Goal: Check status: Check status

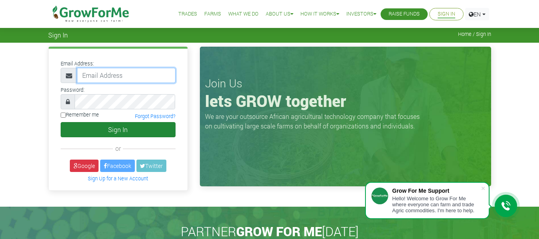
type input "rubyrabbi24@gmail.com"
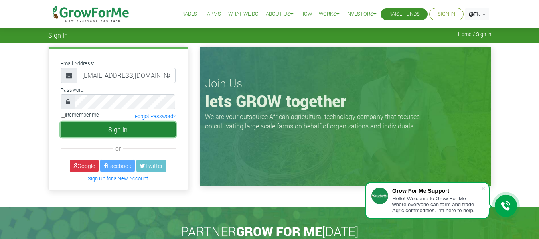
click at [113, 133] on button "Sign In" at bounding box center [118, 129] width 115 height 15
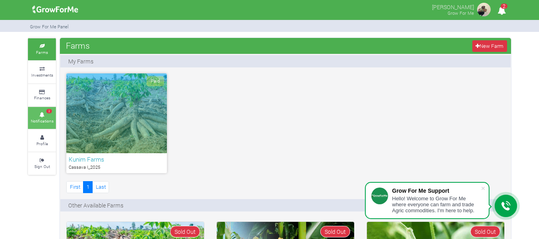
click at [49, 120] on small "Notifications" at bounding box center [42, 121] width 23 height 6
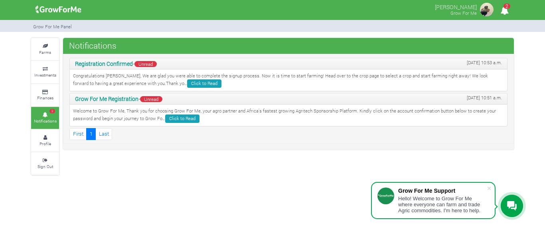
click at [137, 118] on p "Welcome to Grow For Me, Thank you for choosing Grow For Me, your agro partner a…" at bounding box center [288, 115] width 431 height 15
click at [187, 82] on link "Click to Read" at bounding box center [204, 83] width 34 height 8
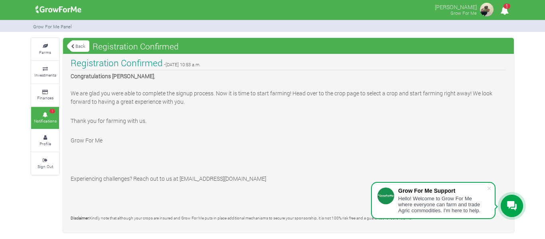
click at [86, 48] on link "Back" at bounding box center [78, 46] width 22 height 13
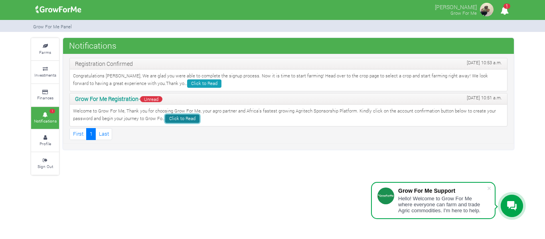
click at [174, 120] on link "Click to Read" at bounding box center [182, 119] width 34 height 8
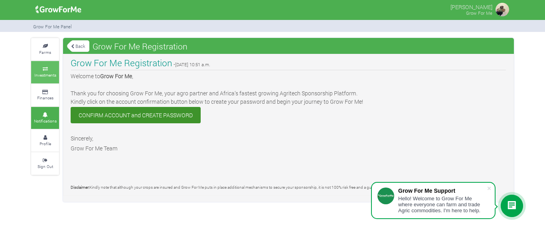
click at [47, 71] on link "Investments" at bounding box center [45, 72] width 28 height 22
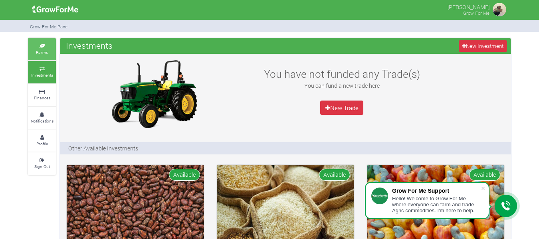
click at [47, 43] on link "Farms" at bounding box center [42, 49] width 28 height 22
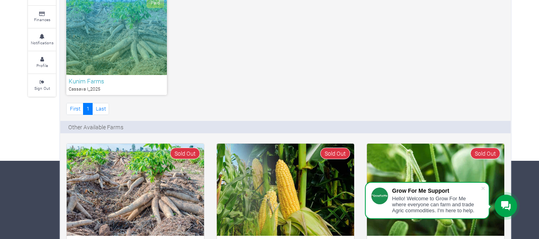
scroll to position [80, 0]
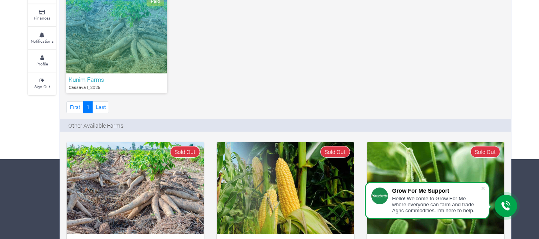
click at [104, 81] on h6 "Kunim Farms" at bounding box center [117, 79] width 96 height 7
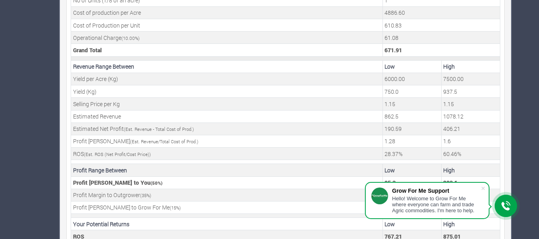
scroll to position [341, 0]
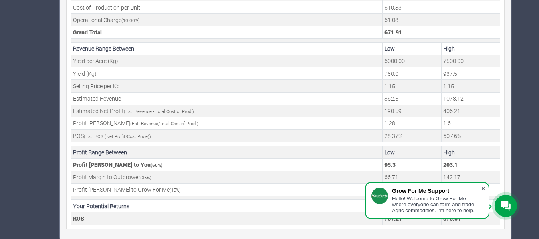
click at [484, 188] on span at bounding box center [483, 188] width 8 height 8
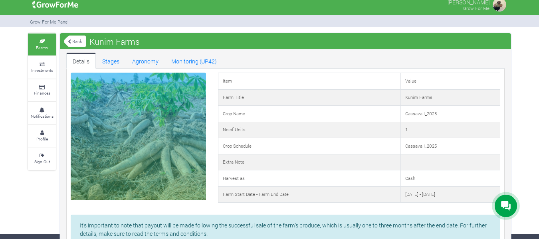
scroll to position [0, 0]
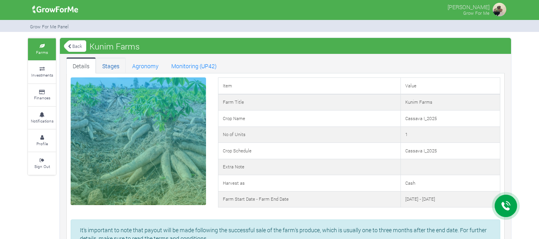
click at [115, 72] on link "Stages" at bounding box center [111, 65] width 30 height 16
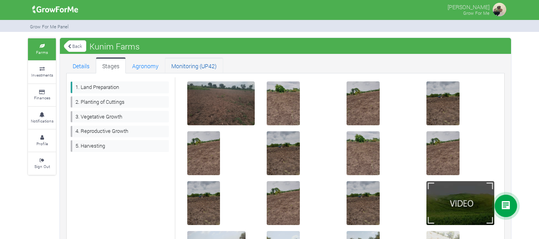
click at [177, 68] on link "Monitoring (UP42)" at bounding box center [194, 65] width 58 height 16
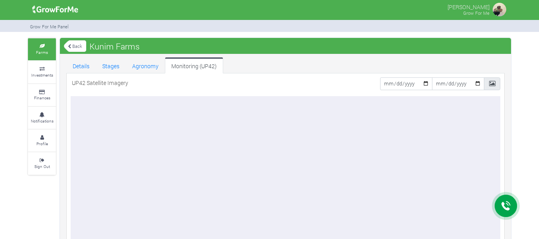
scroll to position [37, 0]
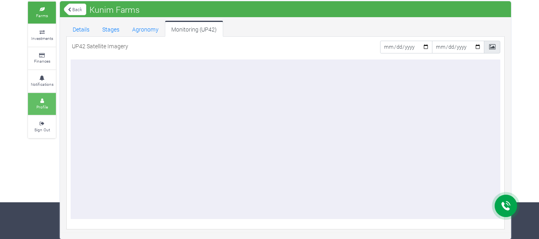
click at [46, 101] on icon at bounding box center [42, 101] width 24 height 4
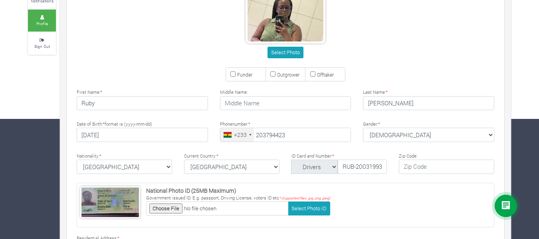
scroll to position [160, 0]
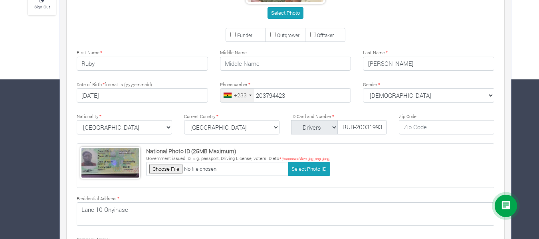
type input "20 379 4423"
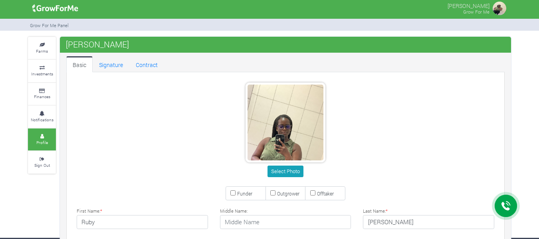
scroll to position [0, 0]
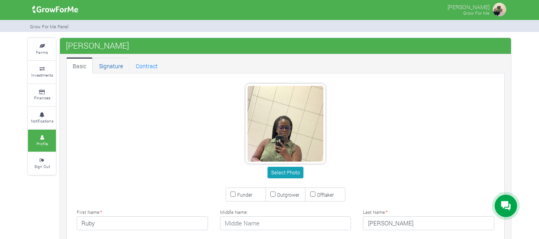
click at [112, 70] on link "Signature" at bounding box center [111, 65] width 37 height 16
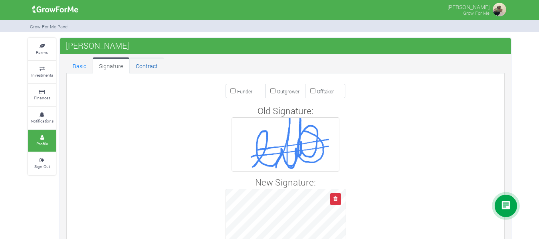
click at [152, 65] on link "Contract" at bounding box center [146, 65] width 35 height 16
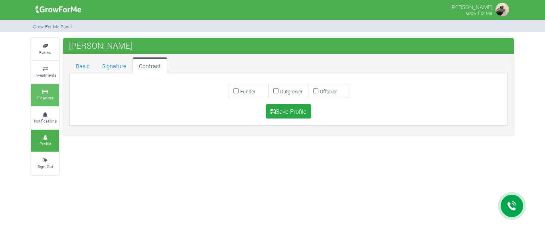
click at [49, 93] on icon at bounding box center [45, 92] width 24 height 4
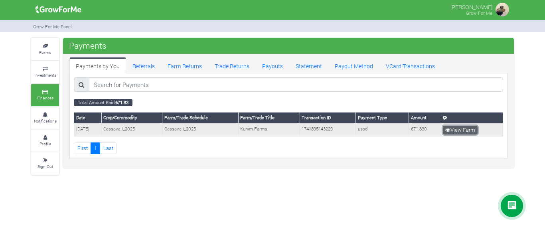
click at [463, 131] on link "View Farm" at bounding box center [460, 130] width 35 height 9
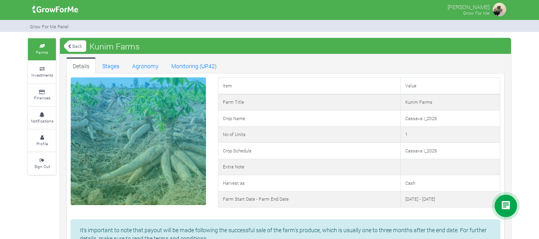
click at [73, 43] on link "Back" at bounding box center [75, 46] width 22 height 13
click at [71, 43] on link "Back" at bounding box center [75, 46] width 22 height 13
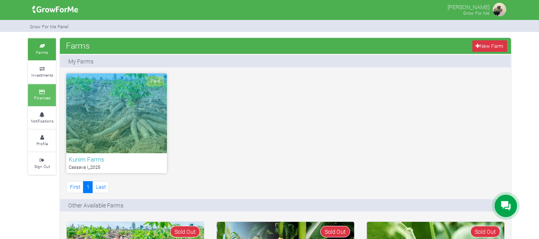
click at [50, 95] on link "Finances" at bounding box center [42, 95] width 28 height 22
